Goal: Task Accomplishment & Management: Manage account settings

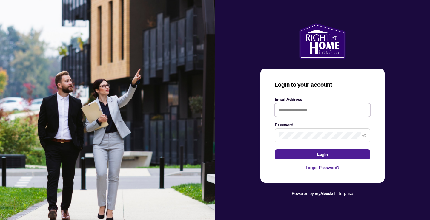
click at [291, 110] on input "text" at bounding box center [323, 110] width 96 height 14
type input "**********"
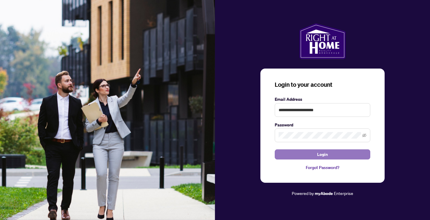
click at [325, 153] on span "Login" at bounding box center [322, 155] width 11 height 10
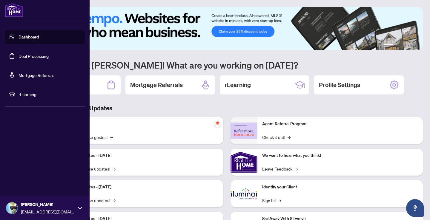
click at [26, 53] on link "Deal Processing" at bounding box center [34, 55] width 30 height 5
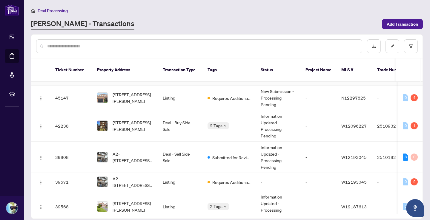
scroll to position [102, 0]
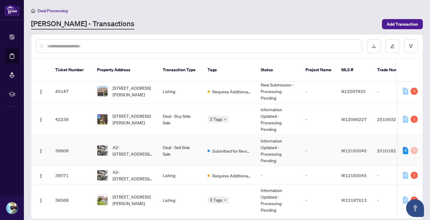
click at [156, 147] on td "A2-[STREET_ADDRESS][PERSON_NAME]" at bounding box center [125, 150] width 66 height 31
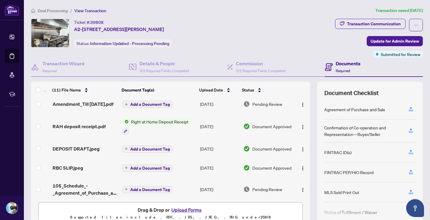
scroll to position [44, 0]
